Goal: Task Accomplishment & Management: Manage account settings

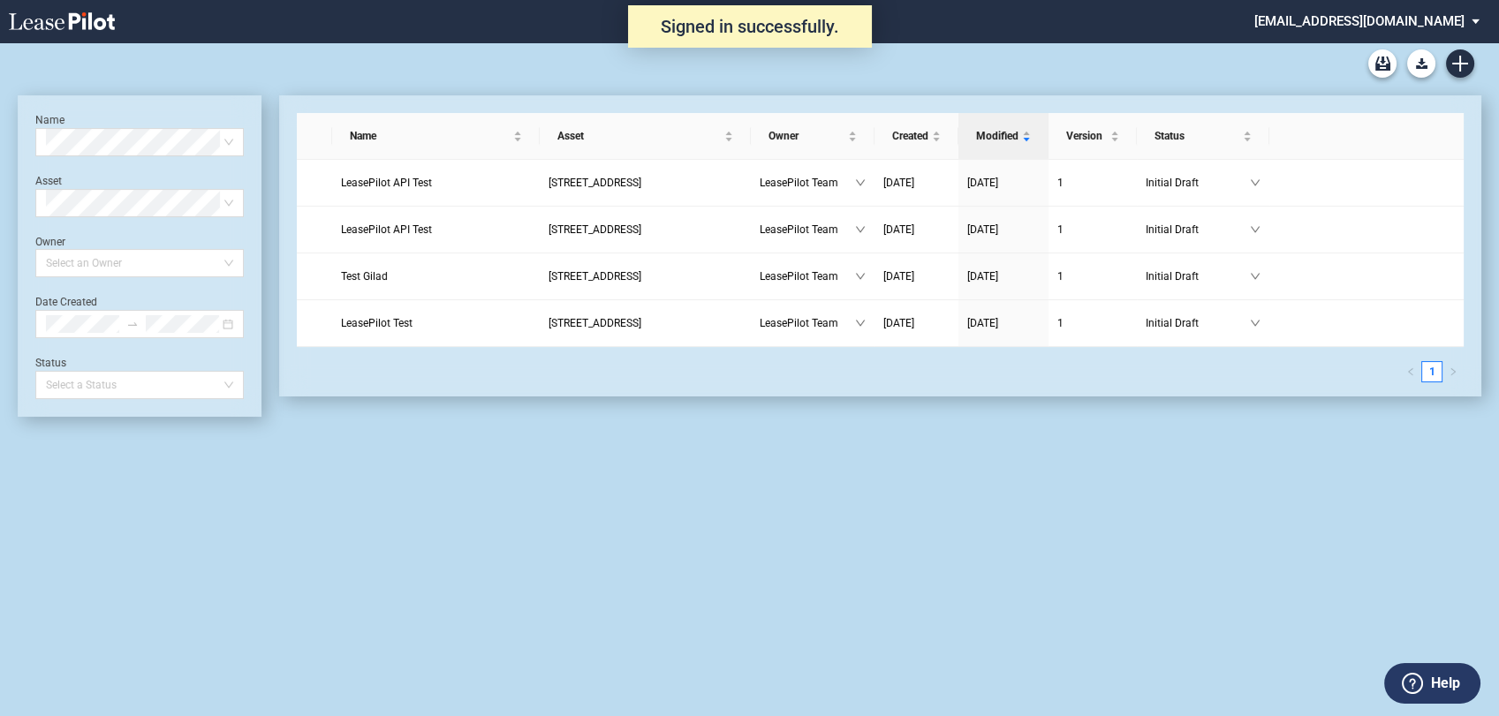
click at [1420, 16] on md-select "[EMAIL_ADDRESS][DOMAIN_NAME] Change Password 2-Factor Authentication Admin Area…" at bounding box center [1373, 20] width 242 height 40
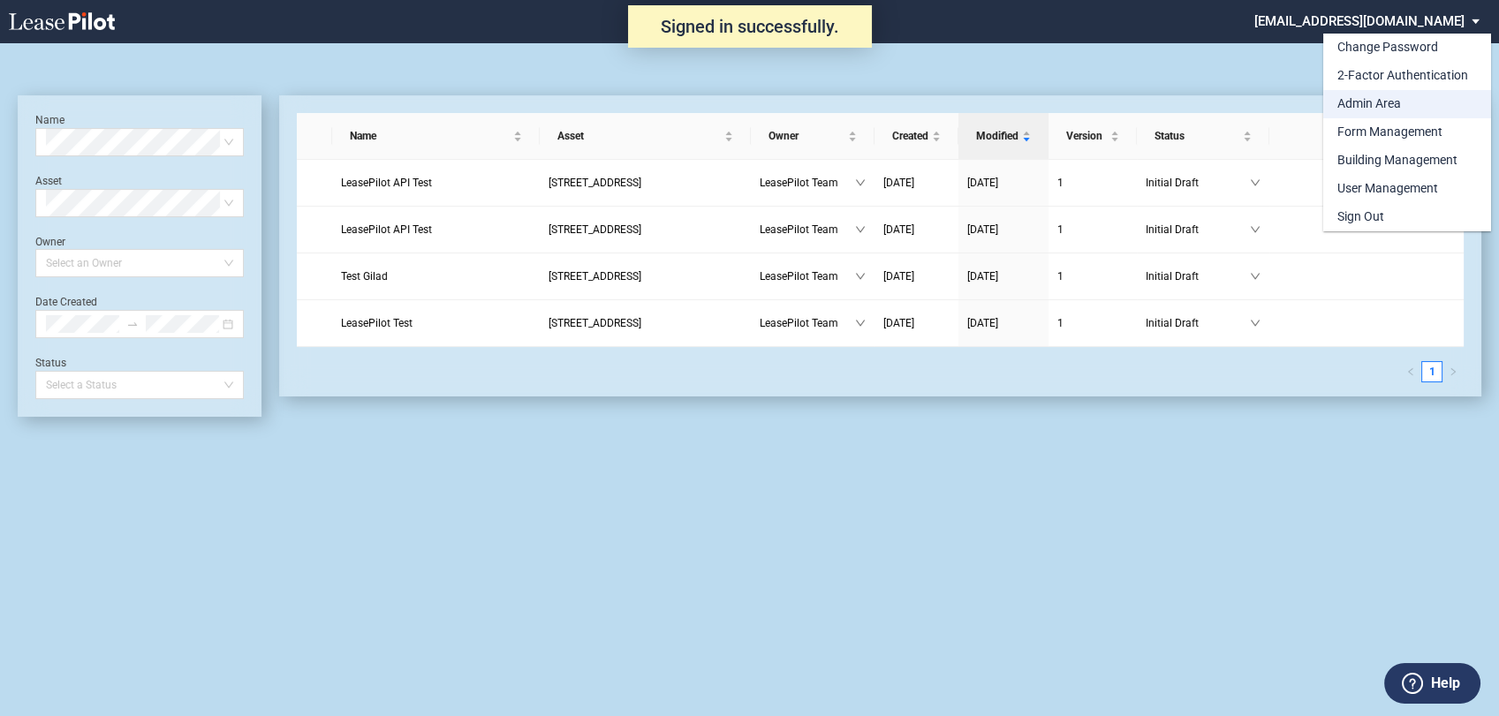
click at [1366, 106] on div "Admin Area" at bounding box center [1369, 104] width 64 height 18
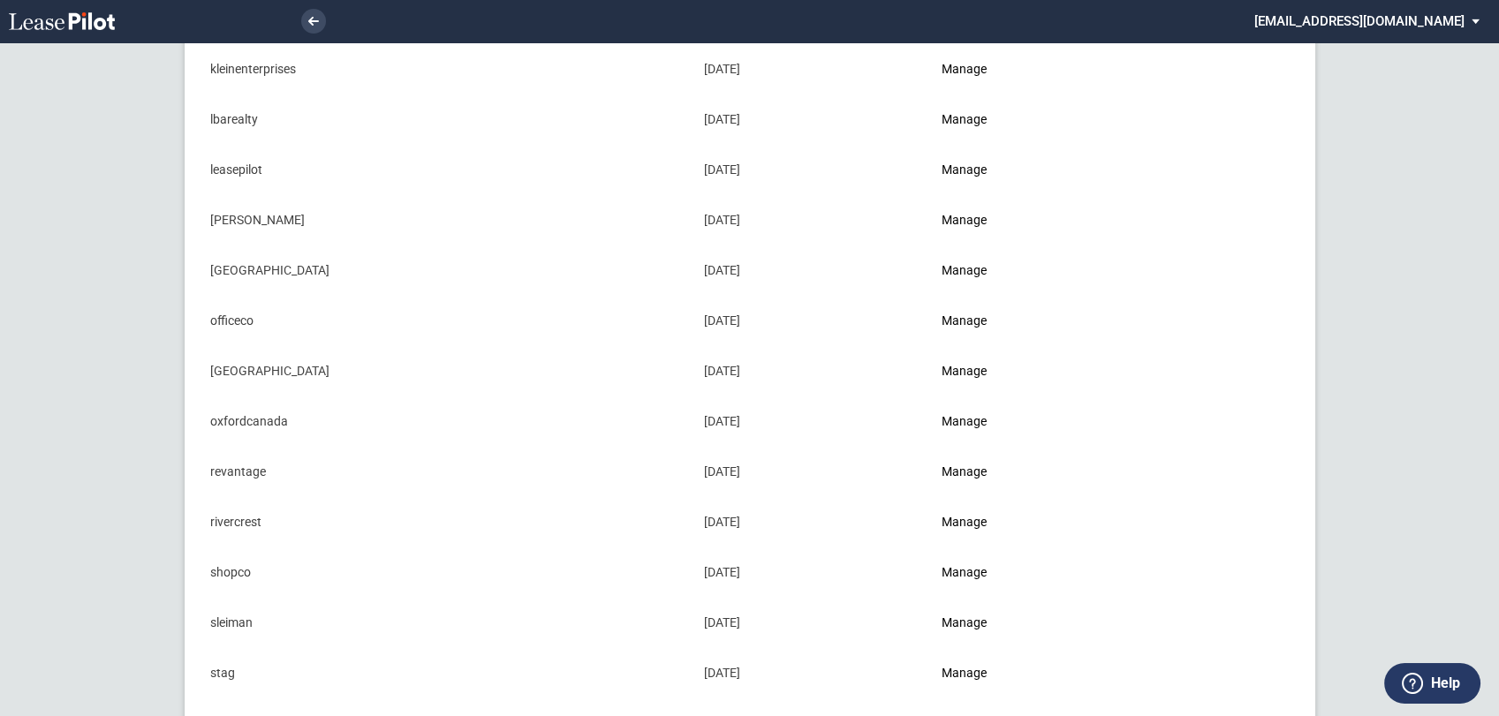
scroll to position [1838, 0]
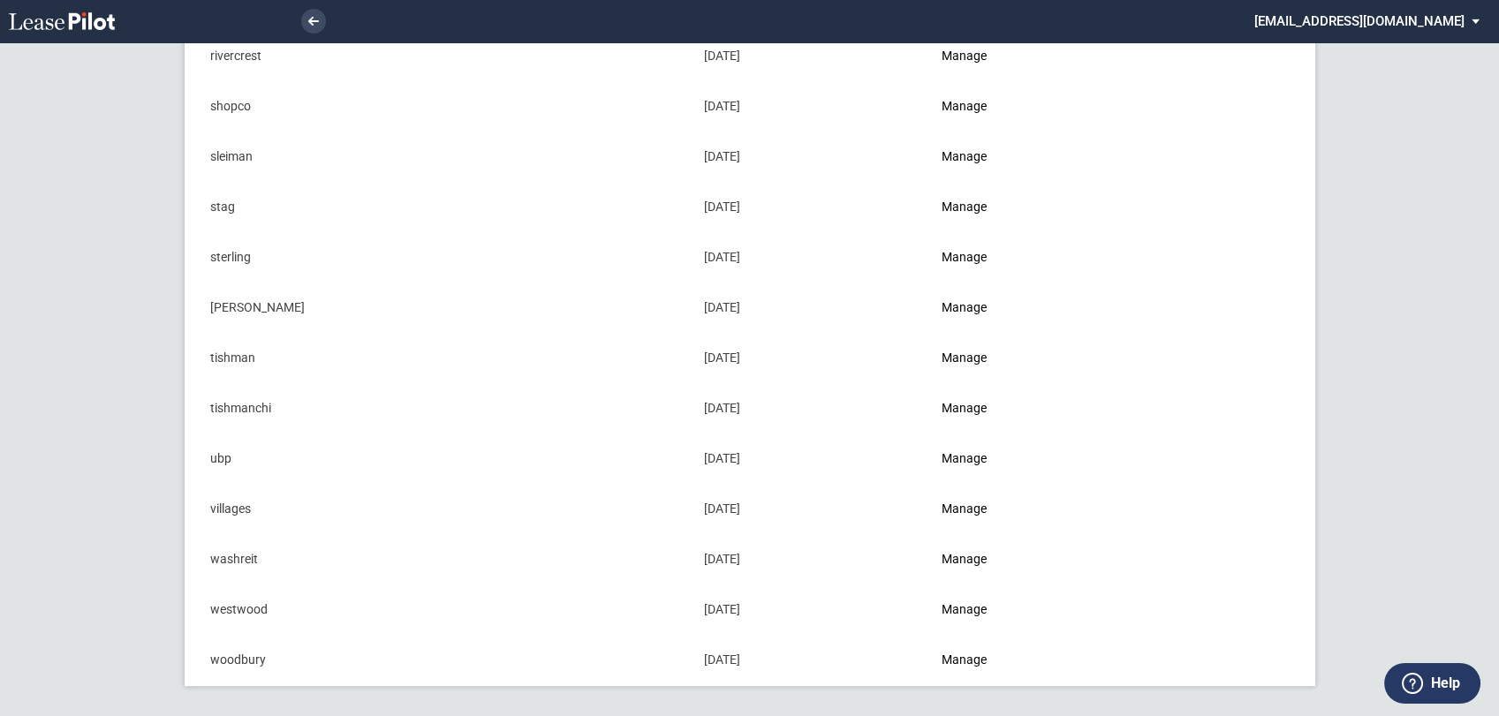
click at [1463, 27] on md-select "[EMAIL_ADDRESS][DOMAIN_NAME] Change Password 2-Factor Authentication Admin Area…" at bounding box center [1373, 20] width 242 height 40
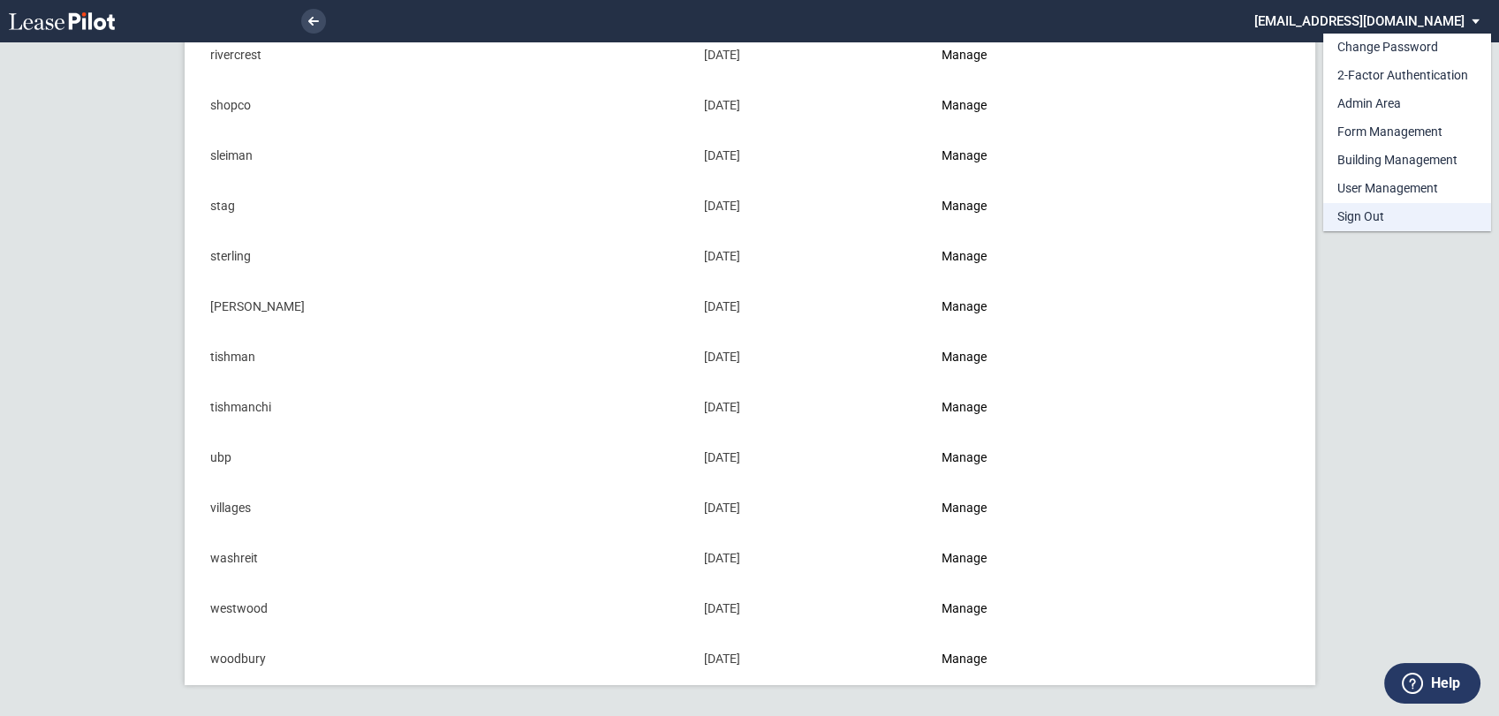
click at [1365, 214] on div "Sign Out" at bounding box center [1360, 217] width 47 height 18
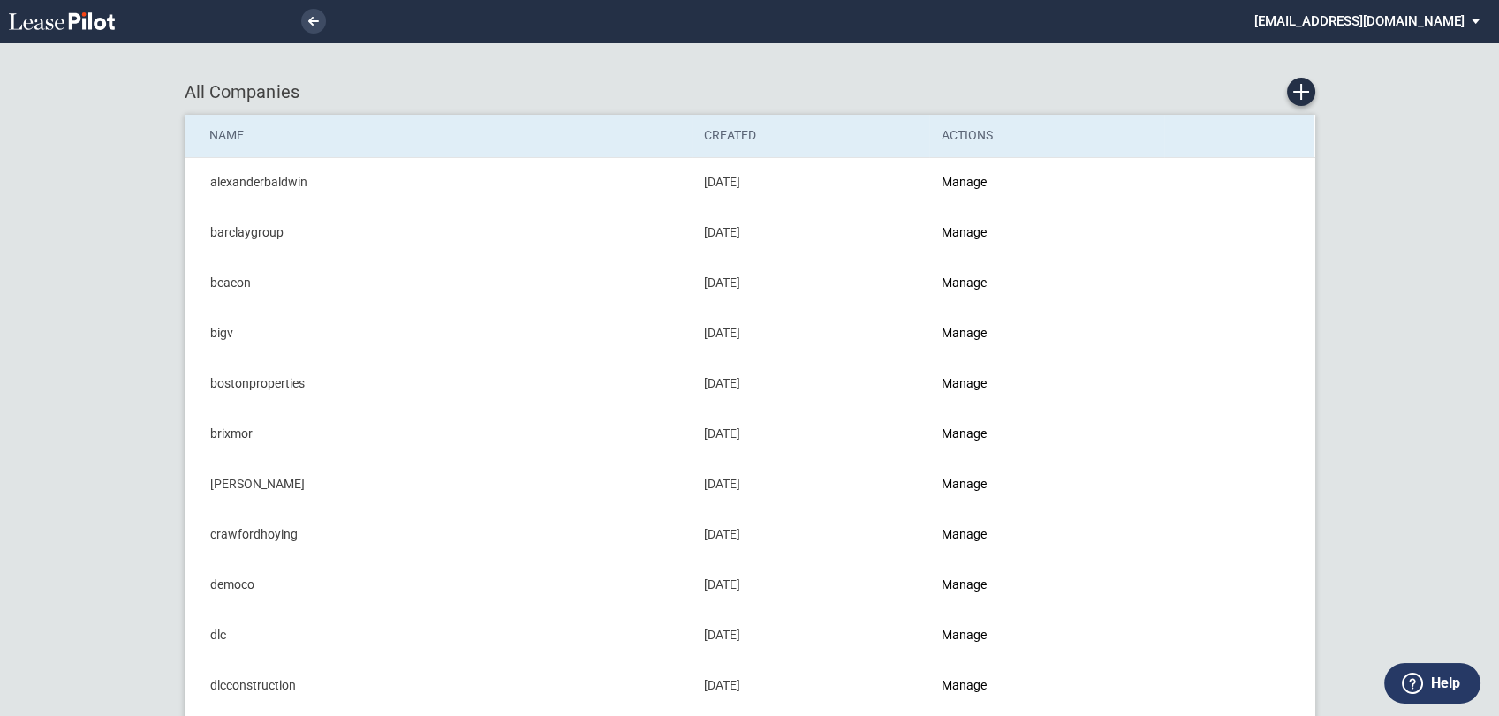
scroll to position [1838, 0]
